Goal: Contribute content: Contribute content

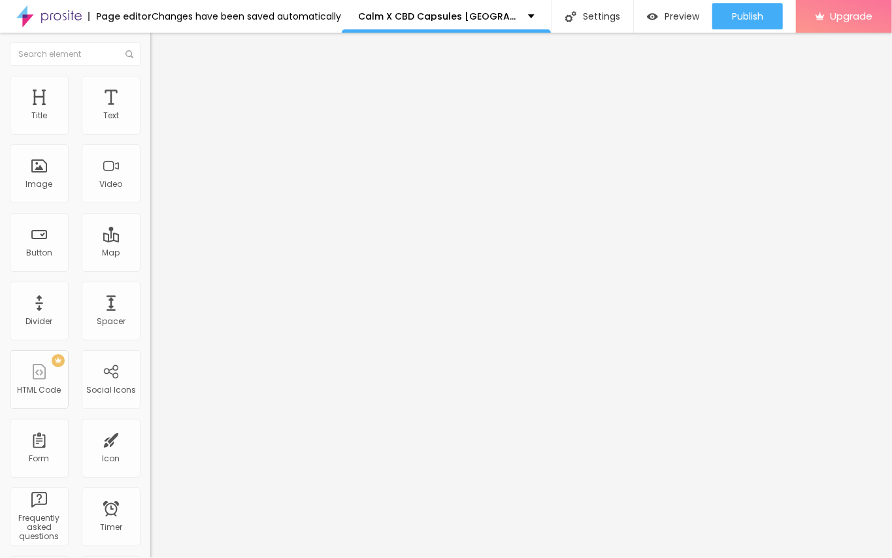
click at [150, 112] on span "Add image" at bounding box center [177, 106] width 54 height 11
click at [160, 48] on div "Edit Image" at bounding box center [194, 47] width 69 height 10
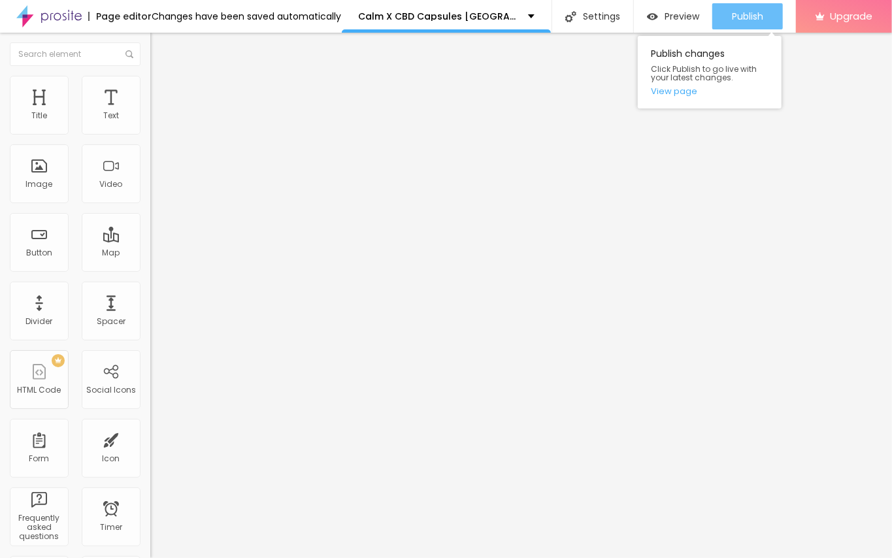
click at [756, 16] on span "Publish" at bounding box center [747, 16] width 31 height 10
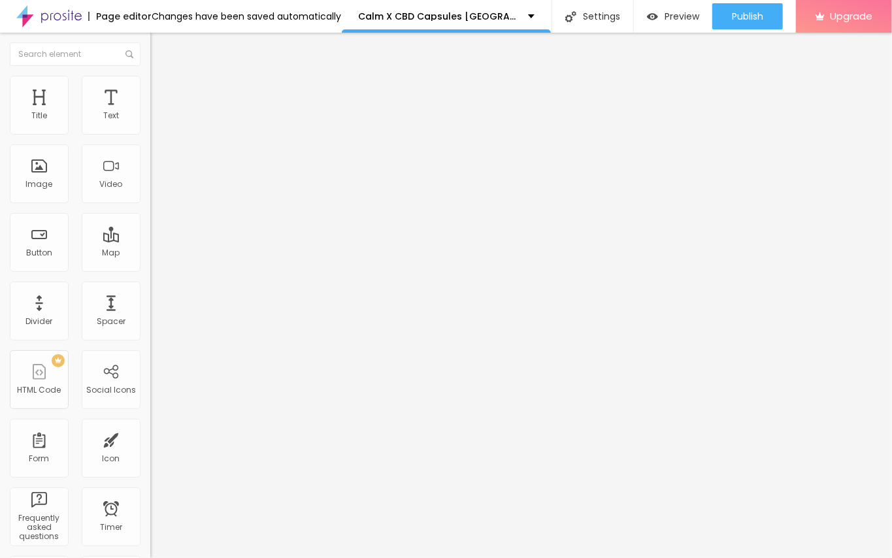
click at [150, 268] on input "https://" at bounding box center [228, 261] width 157 height 13
paste input "[URL][DOMAIN_NAME]"
drag, startPoint x: 76, startPoint y: 352, endPoint x: 0, endPoint y: 352, distance: 76.5
click at [150, 299] on div "Change image Image description (Alt) Align Aspect Ratio Original Cinema 16:9 De…" at bounding box center [225, 200] width 150 height 197
type input "[URL][DOMAIN_NAME]"
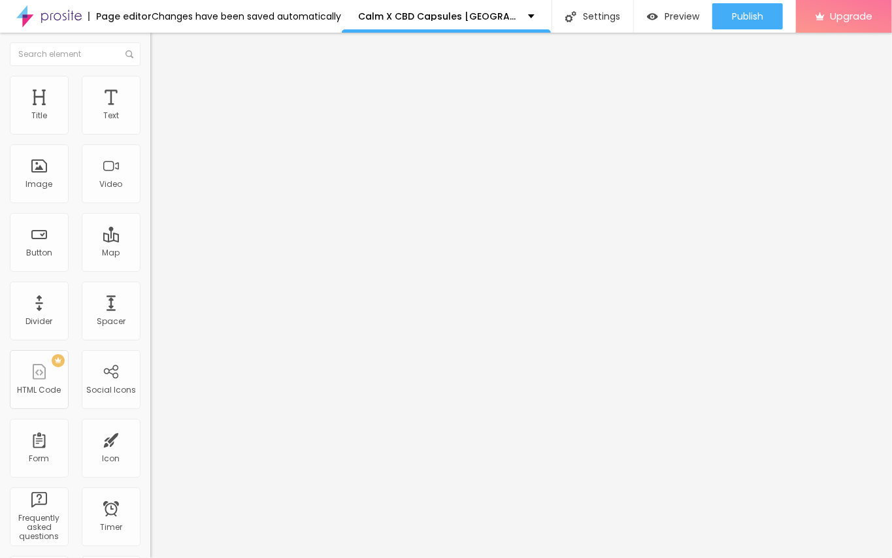
click at [150, 132] on input "text" at bounding box center [228, 125] width 157 height 13
paste input "Calm X CBD Capsules [GEOGRAPHIC_DATA]"
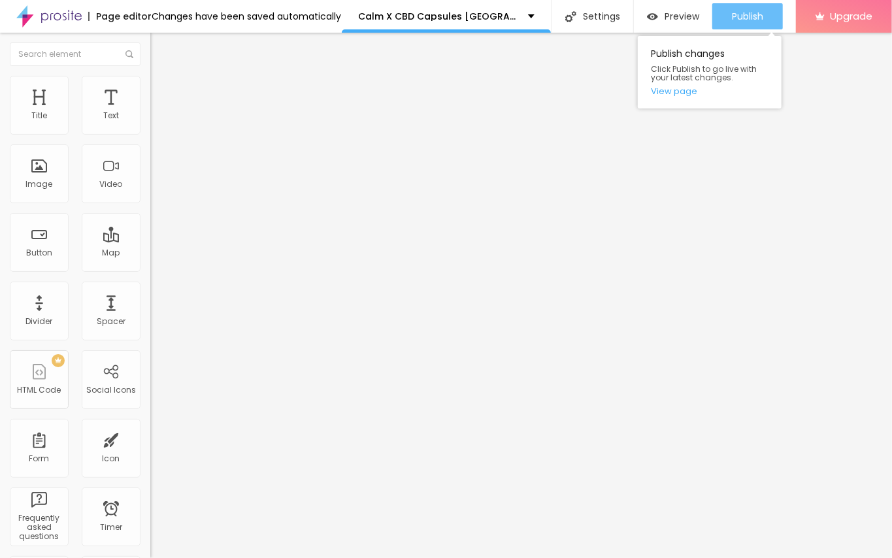
type input "Calm X CBD Capsules [GEOGRAPHIC_DATA]"
click at [729, 16] on button "Publish" at bounding box center [747, 16] width 71 height 26
